Goal: Information Seeking & Learning: Find specific fact

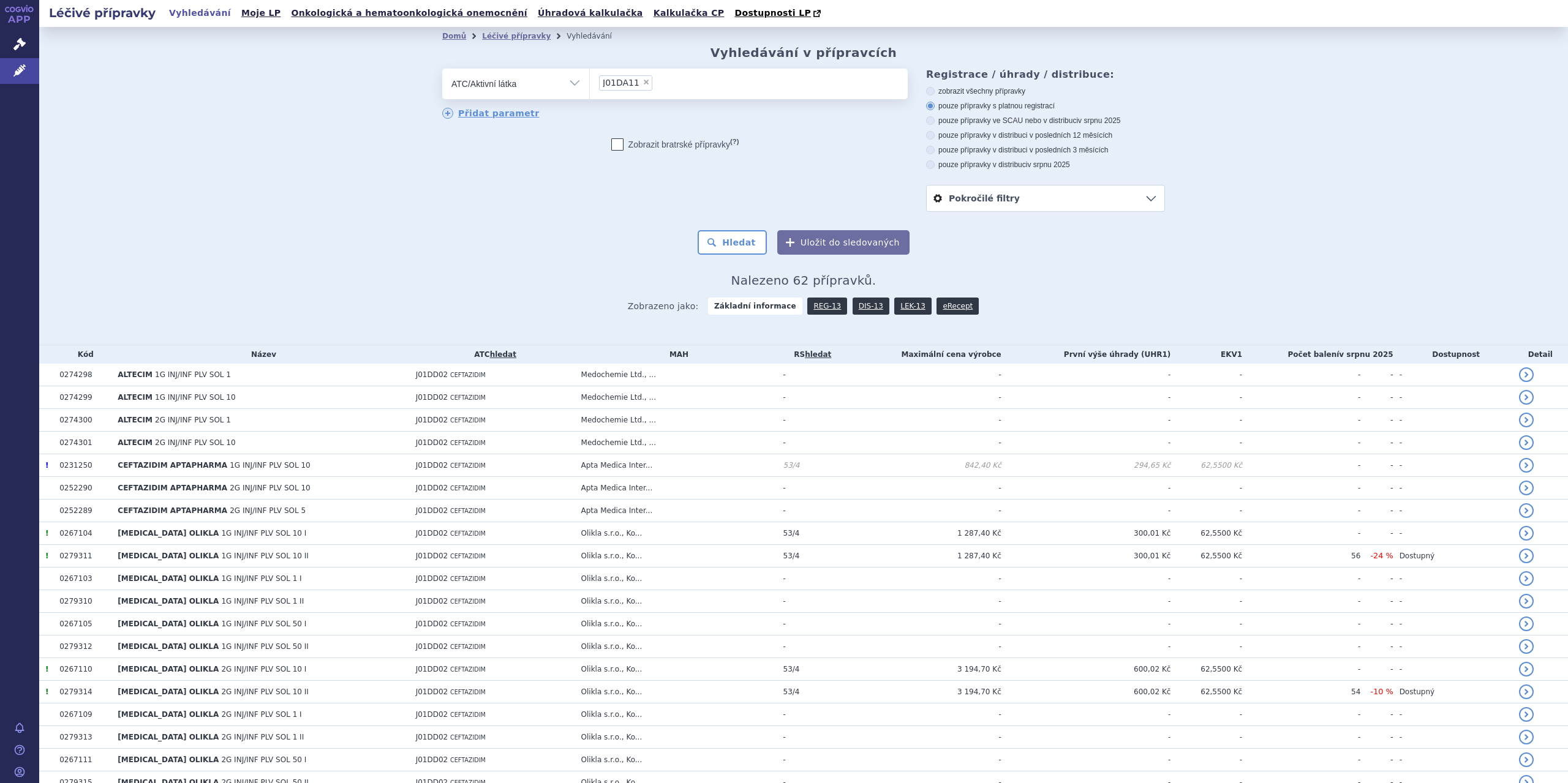
drag, startPoint x: 647, startPoint y: 83, endPoint x: 633, endPoint y: 87, distance: 14.6
click at [642, 87] on ul "× J01DA11" at bounding box center [749, 82] width 318 height 27
click at [590, 87] on select "J01DA11" at bounding box center [590, 83] width 1 height 31
click at [642, 85] on span "×" at bounding box center [646, 82] width 8 height 8
click at [590, 85] on select "J01DA11" at bounding box center [590, 83] width 1 height 31
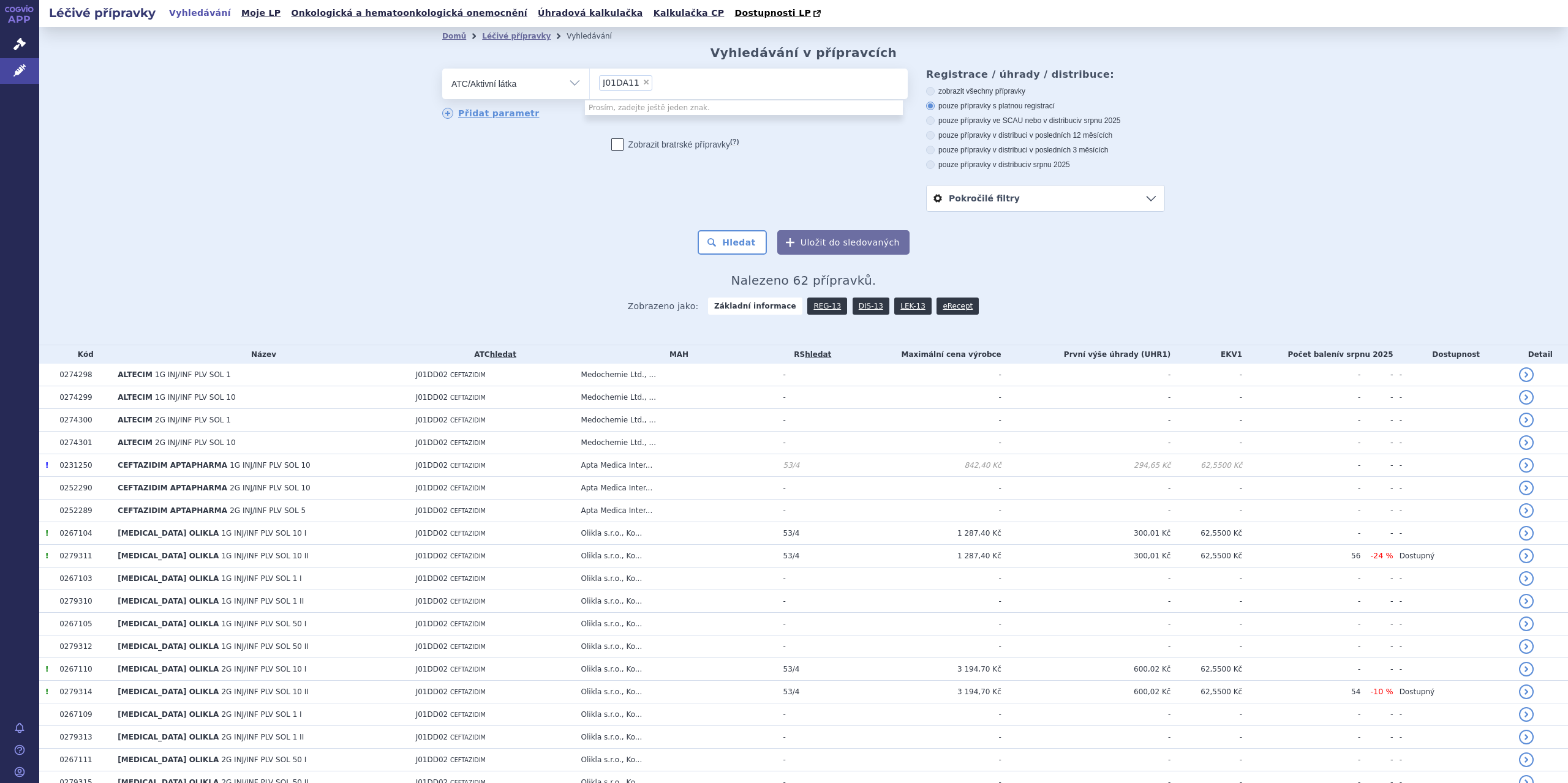
select select
type input "p"
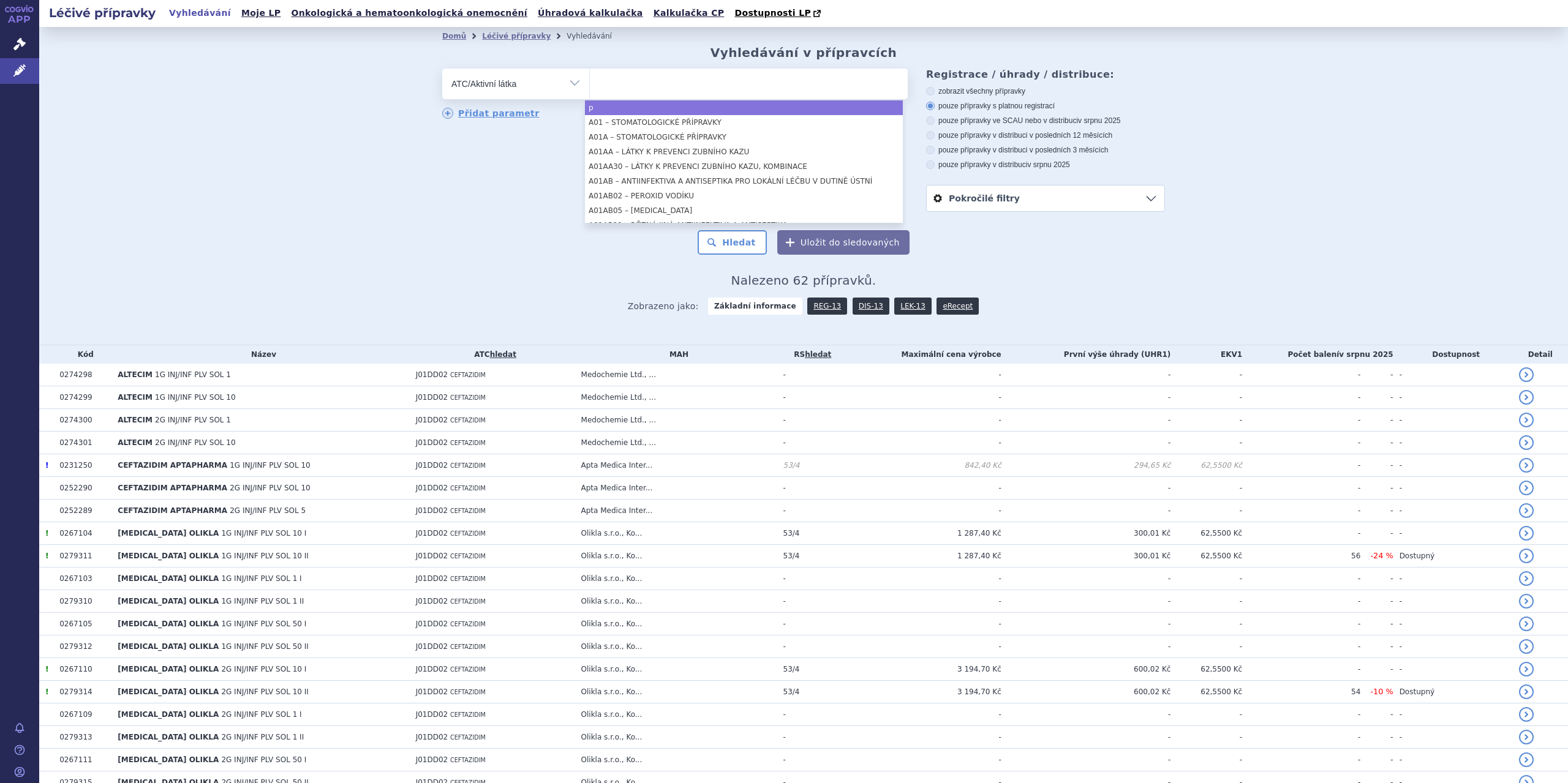
select select "p"
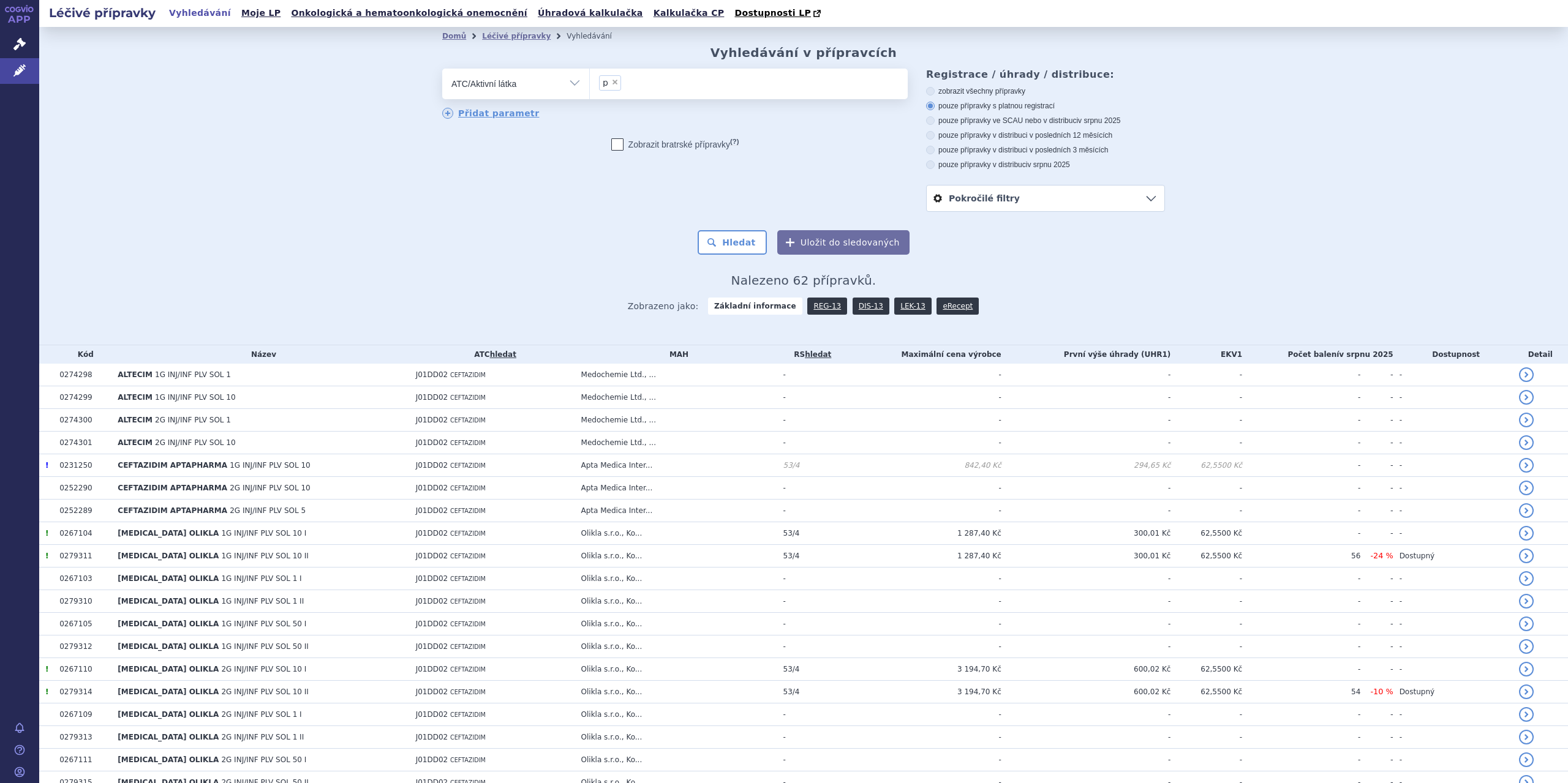
click at [566, 80] on select "Vše Přípravek/SUKL kód MAH VPOIS ATC/Aktivní látka Léková forma Síla" at bounding box center [516, 83] width 147 height 28
click at [575, 86] on select "Vše Přípravek/SUKL kód MAH VPOIS ATC/Aktivní látka Léková forma Síla" at bounding box center [516, 83] width 147 height 28
select select "filter-all"
click at [443, 69] on select "Vše Přípravek/SUKL kód MAH VPOIS ATC/Aktivní látka Léková forma Síla" at bounding box center [516, 83] width 147 height 28
click at [607, 87] on ul at bounding box center [749, 82] width 318 height 26
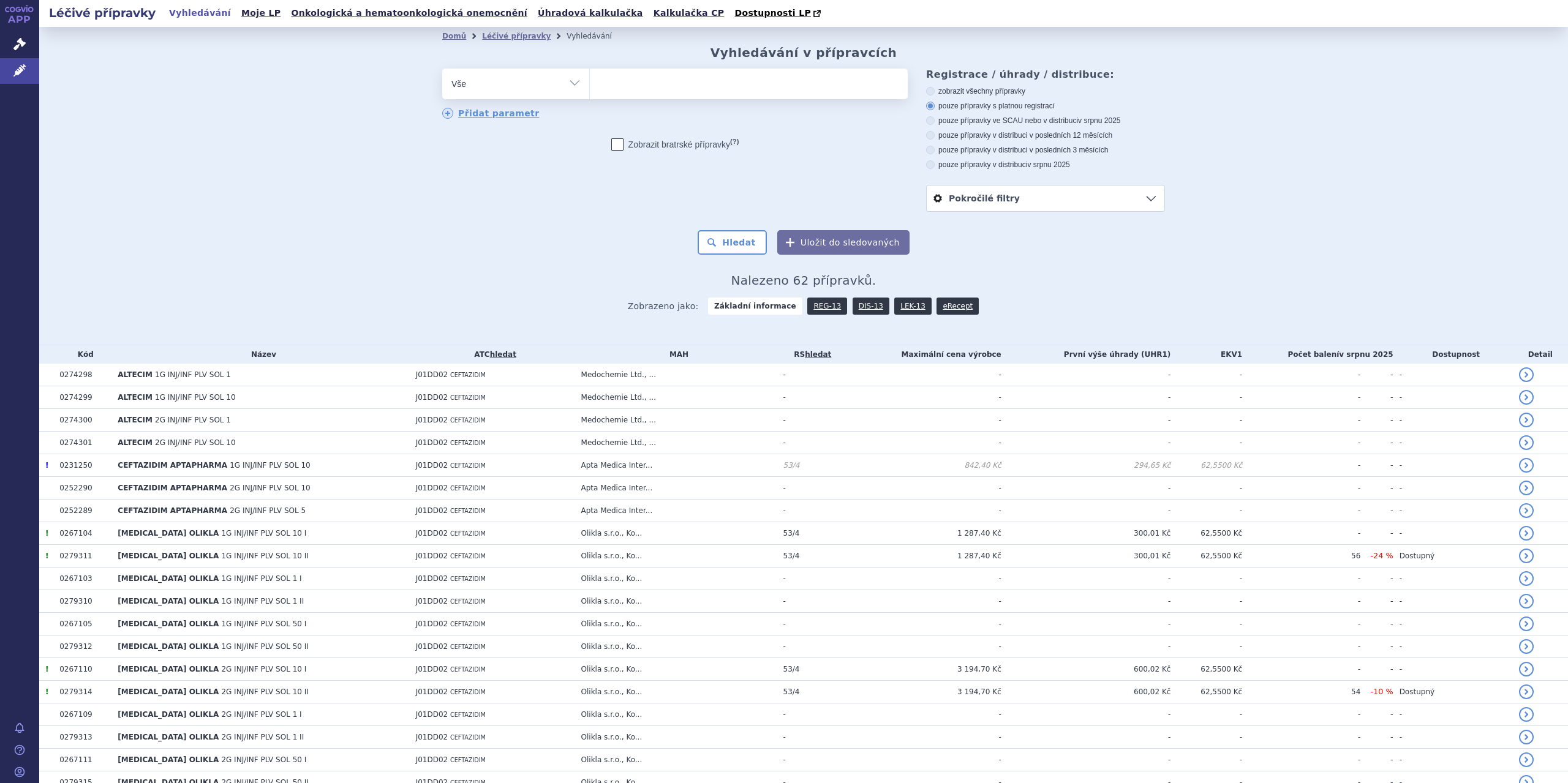
click at [590, 87] on select at bounding box center [590, 83] width 1 height 31
type input "co"
type input "com"
type input "comb"
type input "combo"
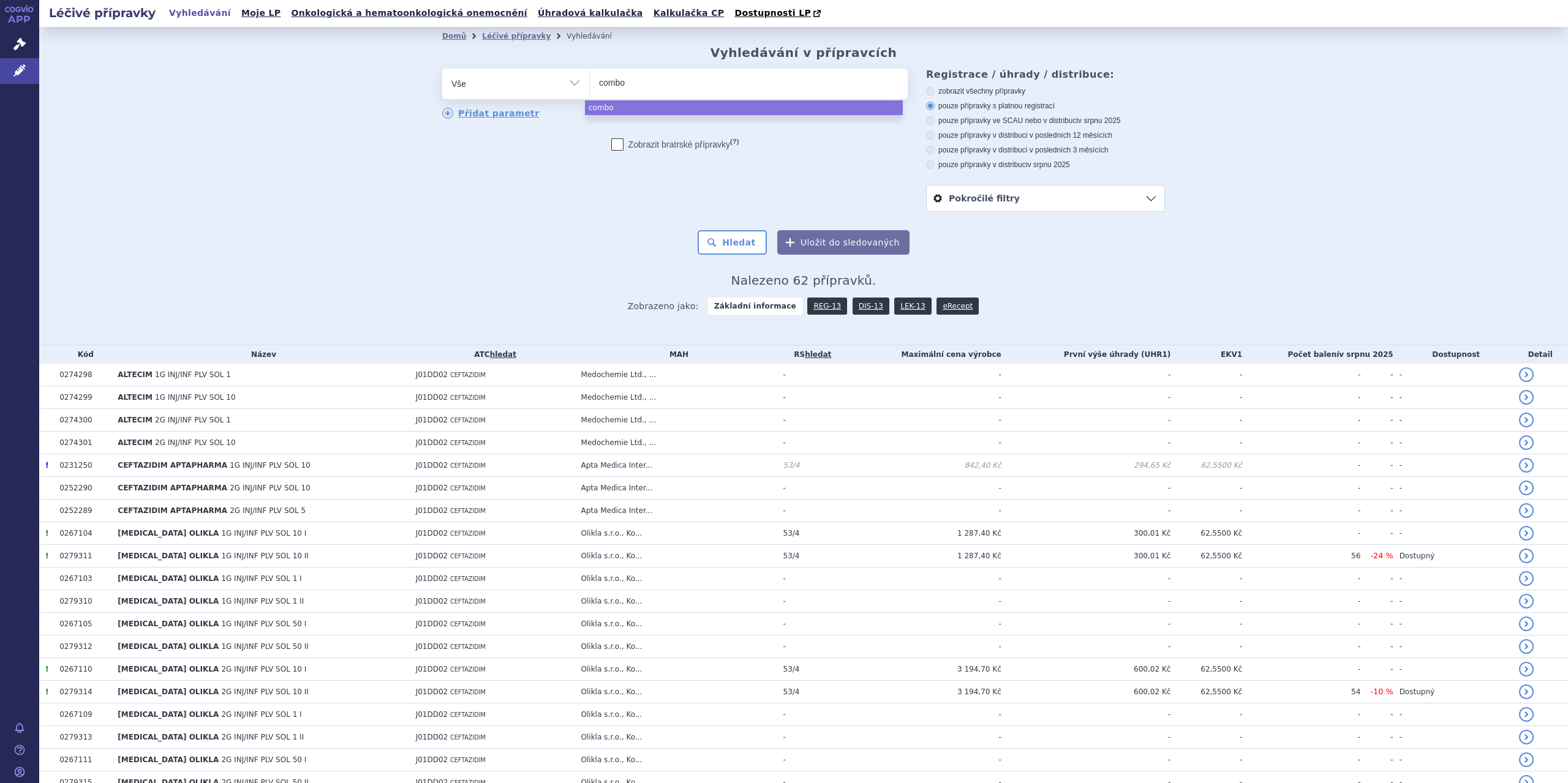
type input "combog"
type input "comboge"
type input "combogesi"
type input "combogesic"
select select "combogesic"
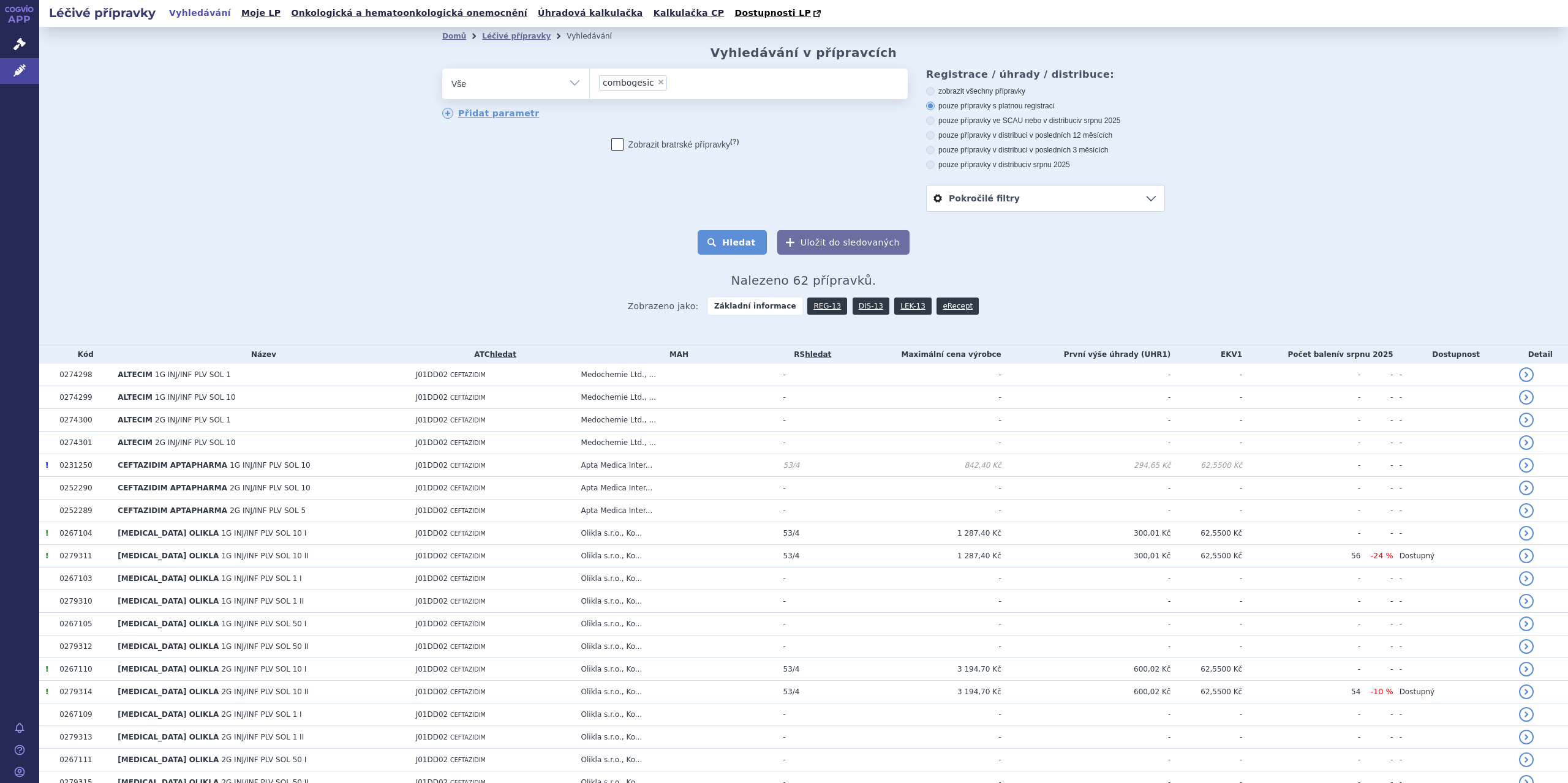
click at [721, 237] on button "Hledat" at bounding box center [732, 243] width 69 height 24
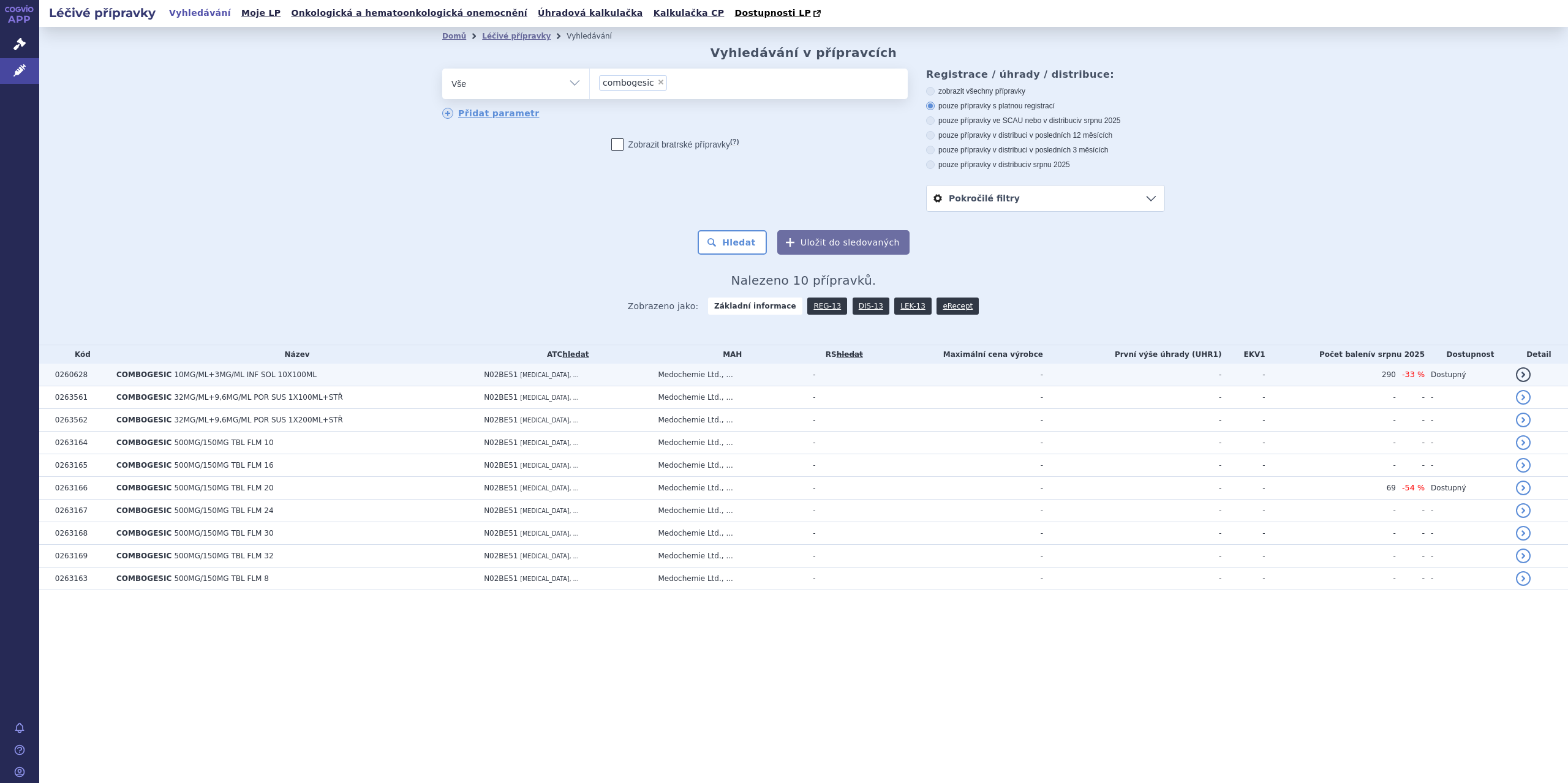
click at [521, 375] on span "[MEDICAL_DATA], ..." at bounding box center [549, 375] width 58 height 7
